Goal: Task Accomplishment & Management: Use online tool/utility

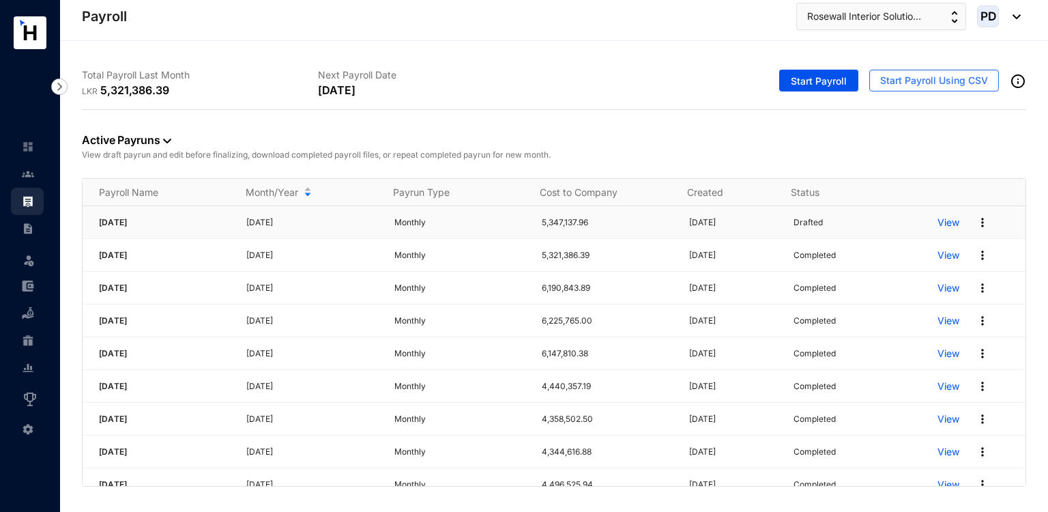
click at [938, 222] on p "View" at bounding box center [949, 223] width 22 height 14
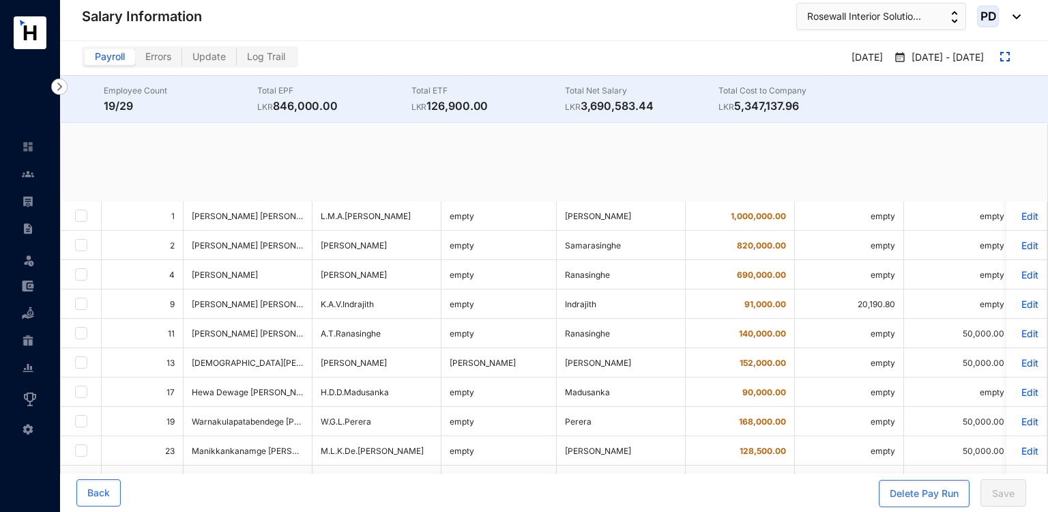
checkbox input "true"
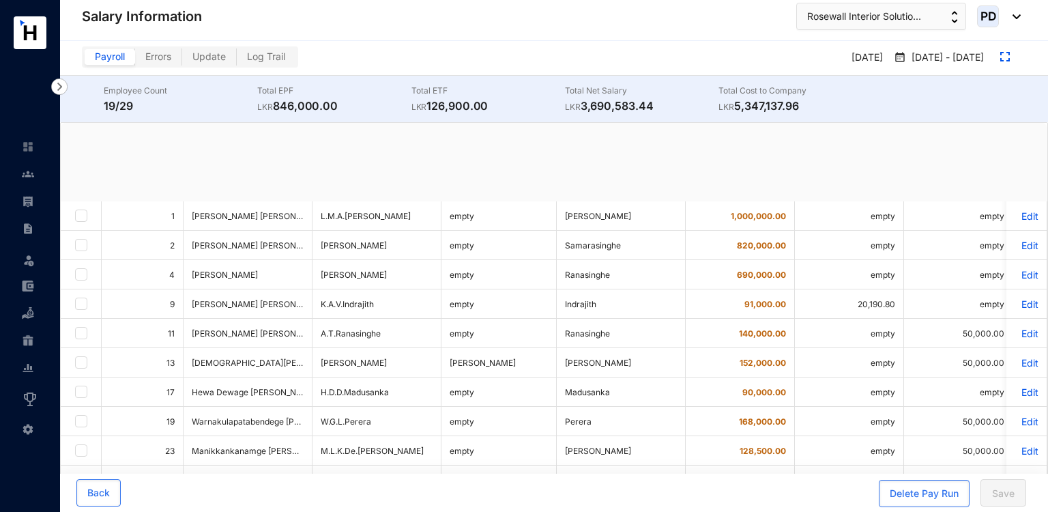
checkbox input "true"
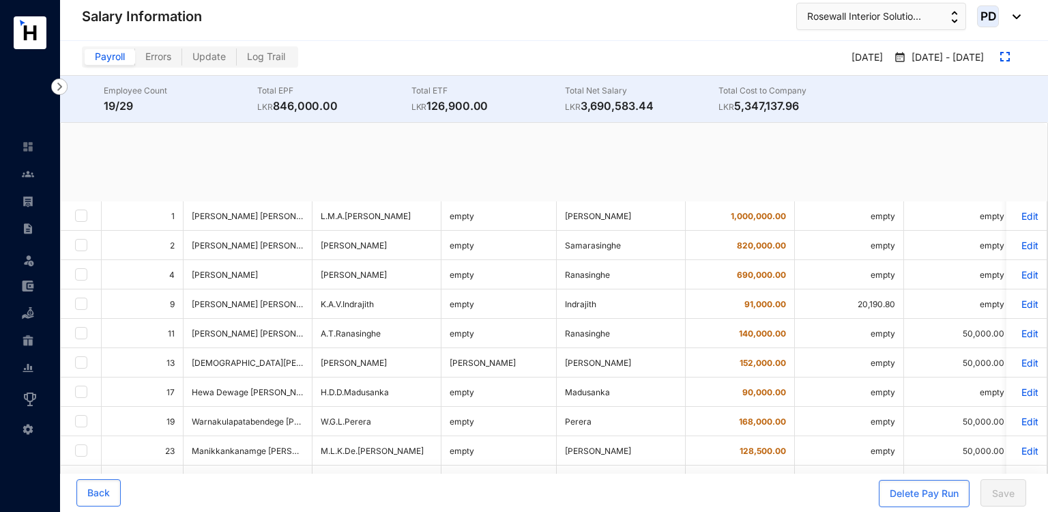
checkbox input "true"
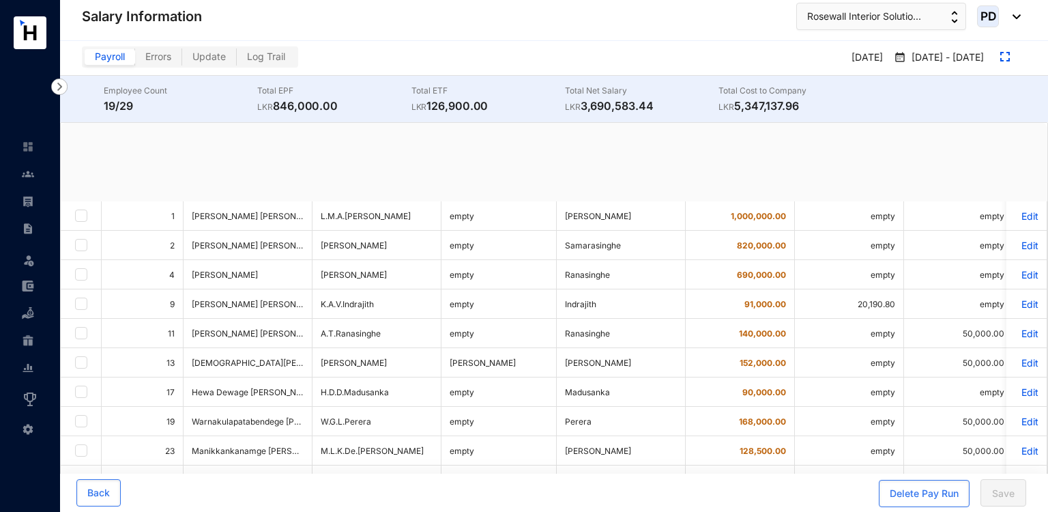
checkbox input "true"
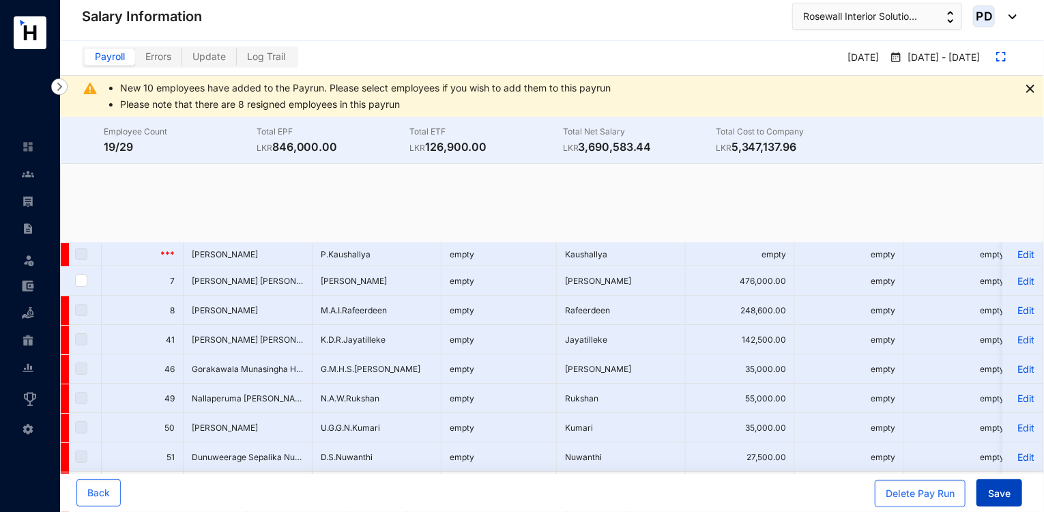
click at [998, 485] on button "Save" at bounding box center [999, 492] width 46 height 27
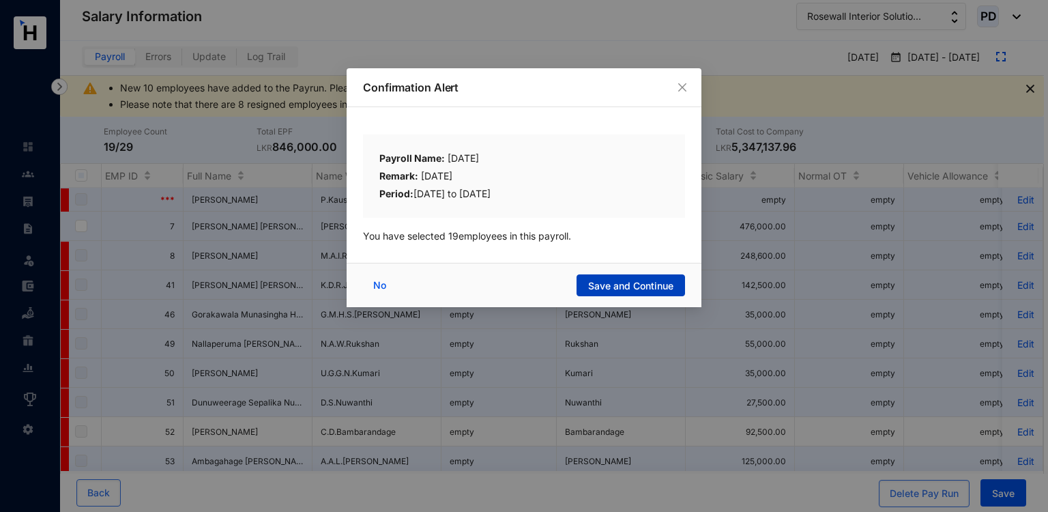
click at [622, 295] on button "Save and Continue" at bounding box center [631, 285] width 108 height 22
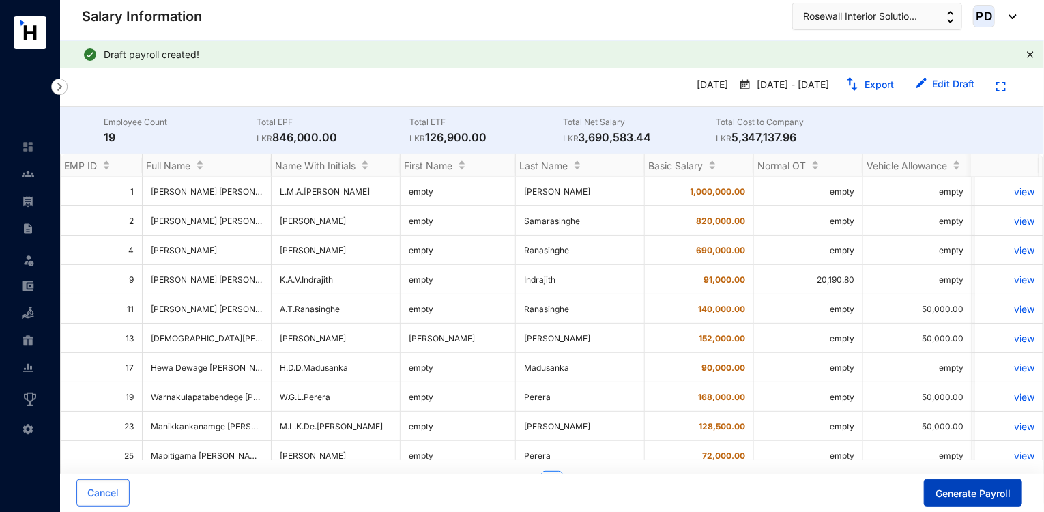
click at [942, 484] on button "Generate Payroll" at bounding box center [973, 492] width 98 height 27
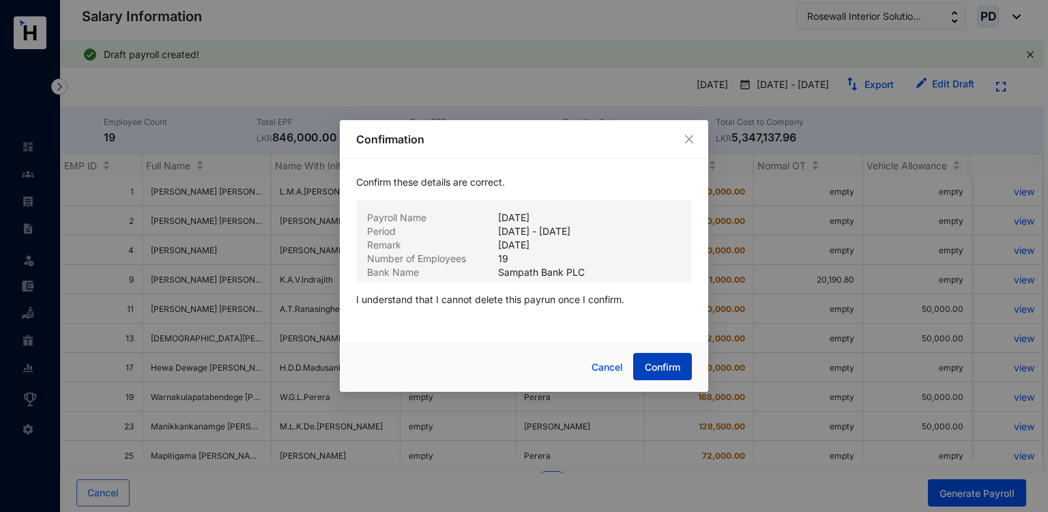
click at [654, 367] on span "Confirm" at bounding box center [662, 367] width 35 height 14
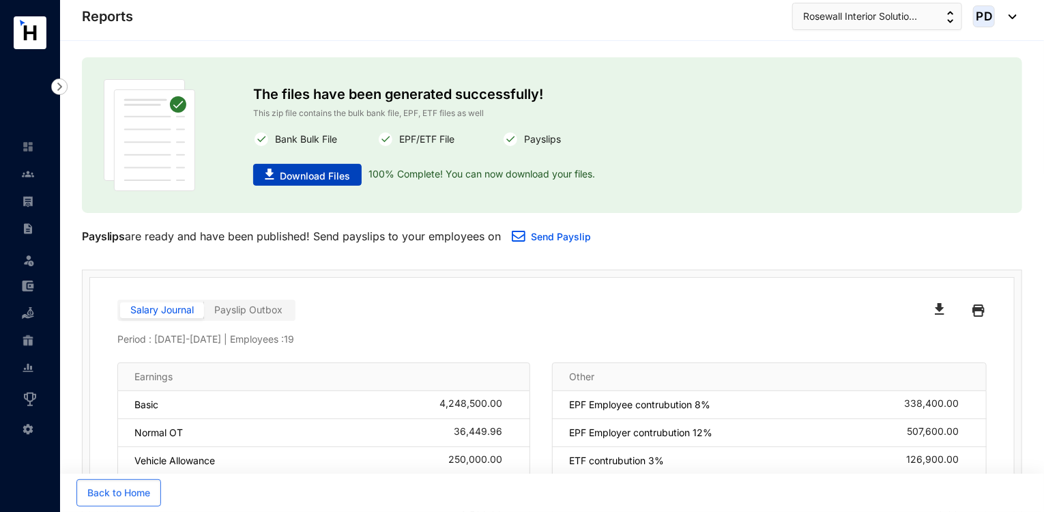
click at [309, 178] on span "Download Files" at bounding box center [315, 176] width 70 height 14
click at [830, 8] on button "Rosewall Interior Solutio..." at bounding box center [877, 16] width 170 height 27
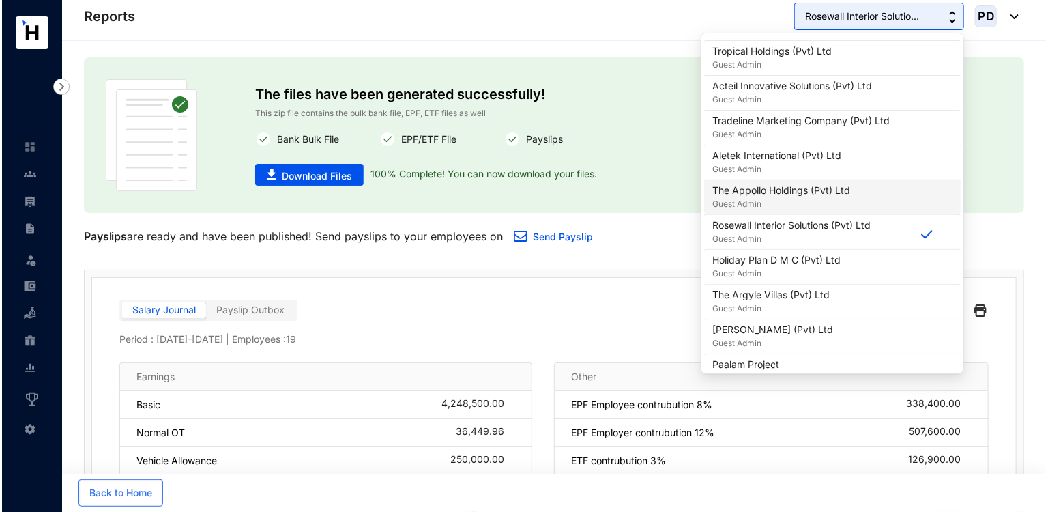
scroll to position [852, 0]
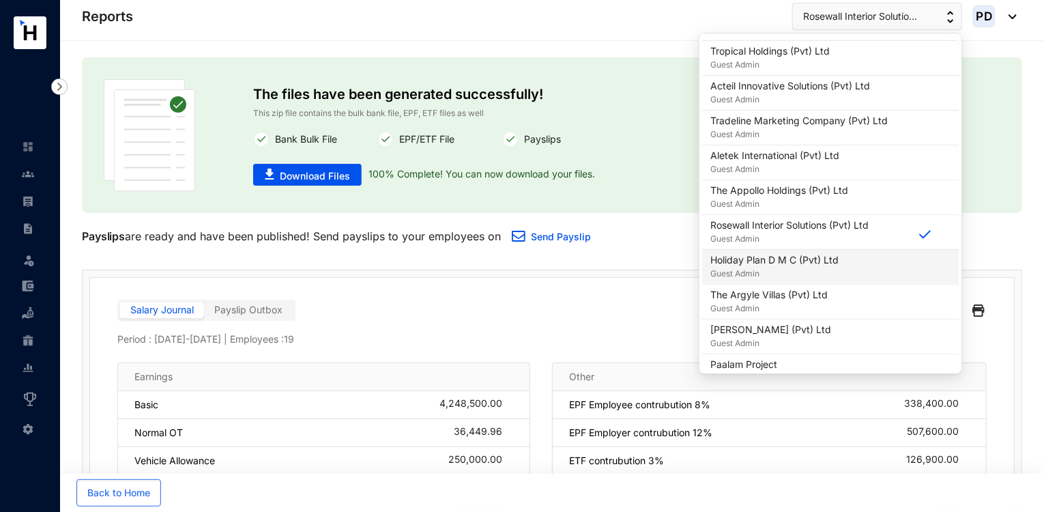
click at [806, 255] on p "Holiday Plan D M C (Pvt) Ltd" at bounding box center [774, 260] width 128 height 14
